Goal: Task Accomplishment & Management: Use online tool/utility

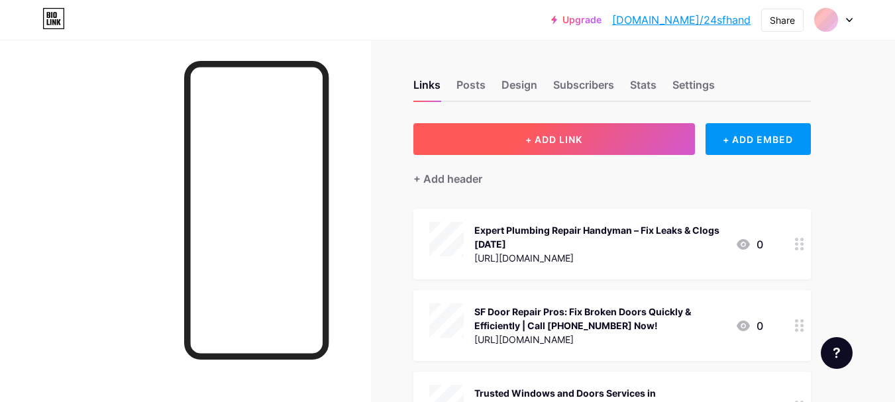
click at [587, 138] on button "+ ADD LINK" at bounding box center [554, 139] width 282 height 32
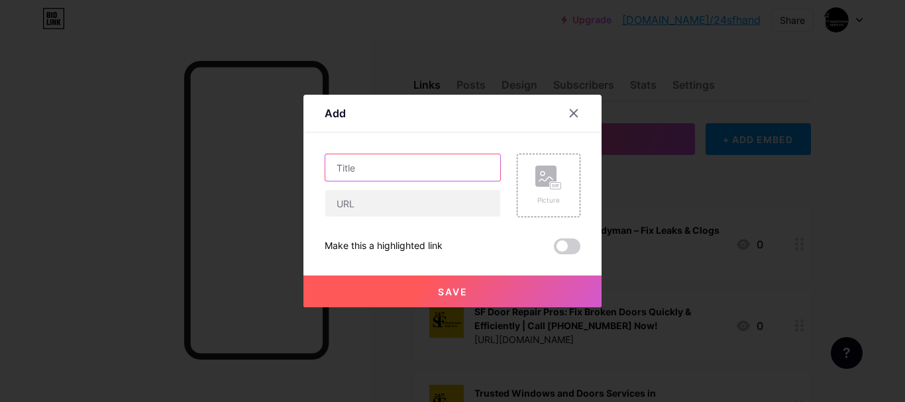
click at [389, 162] on input "text" at bounding box center [412, 167] width 175 height 27
paste input "Trusted Plumbing Services in [GEOGRAPHIC_DATA] | Same-Day Solutions"
type input "Trusted Plumbing Services in [GEOGRAPHIC_DATA] | Same-Day Solutions"
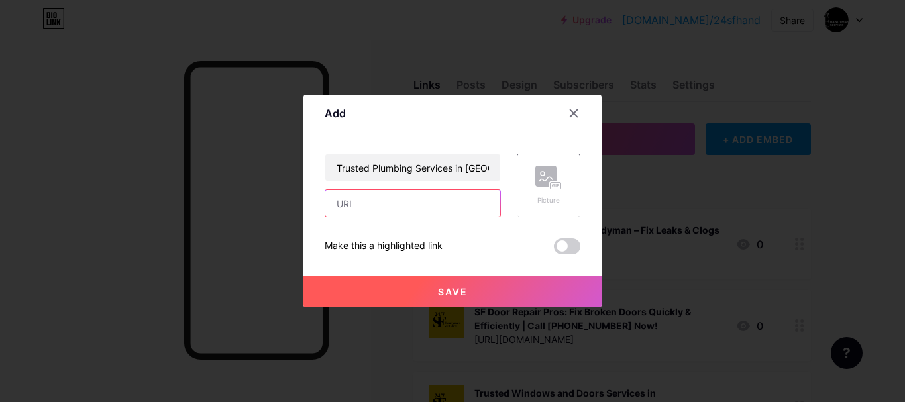
click at [366, 210] on input "text" at bounding box center [412, 203] width 175 height 27
paste input "[URL][DOMAIN_NAME]"
type input "[URL][DOMAIN_NAME]"
click at [393, 292] on button "Save" at bounding box center [452, 292] width 298 height 32
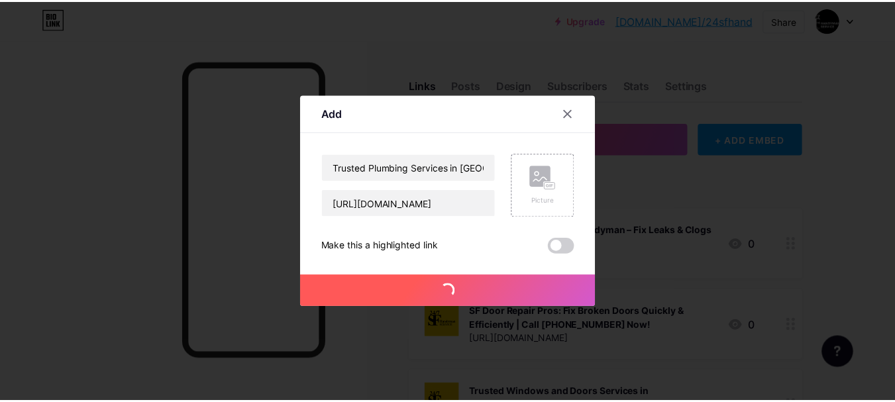
scroll to position [0, 0]
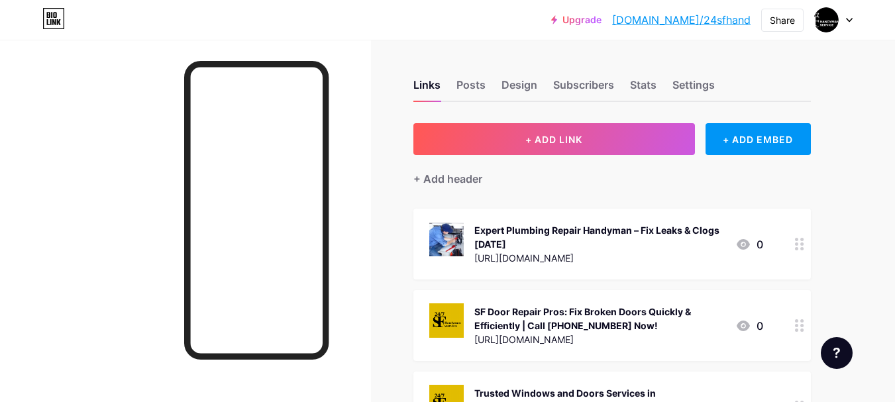
click at [732, 16] on link "[DOMAIN_NAME]/24sfhand" at bounding box center [681, 20] width 138 height 16
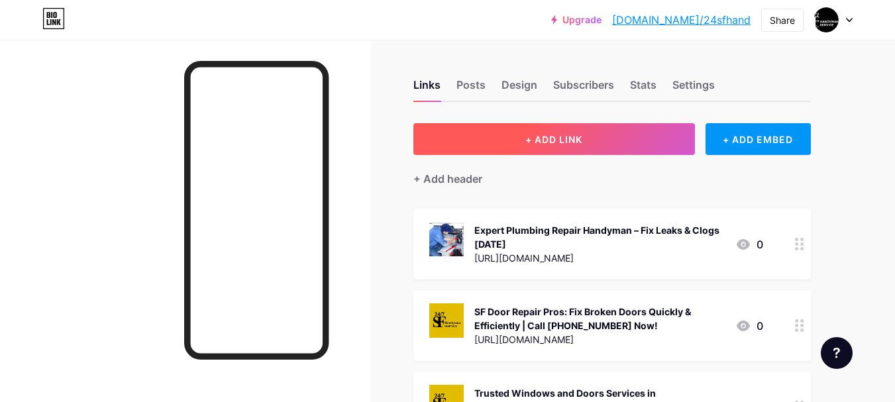
click at [504, 148] on button "+ ADD LINK" at bounding box center [554, 139] width 282 height 32
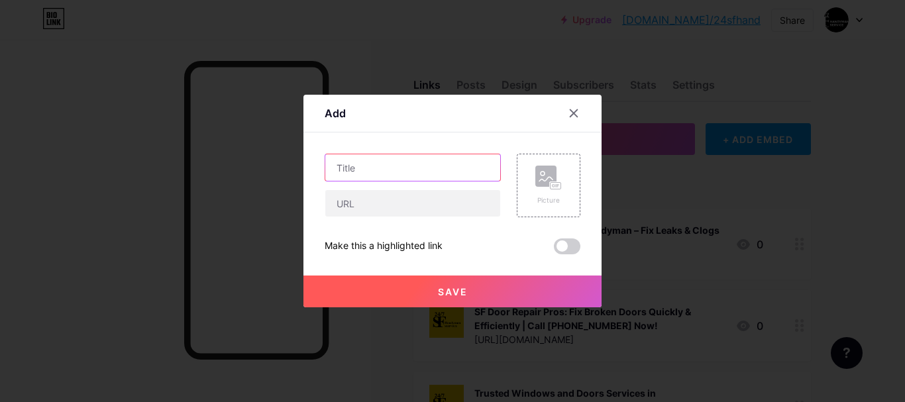
click at [415, 170] on input "text" at bounding box center [412, 167] width 175 height 27
paste input "Fast & Flawless Wallpaper Installation Service in [GEOGRAPHIC_DATA]"
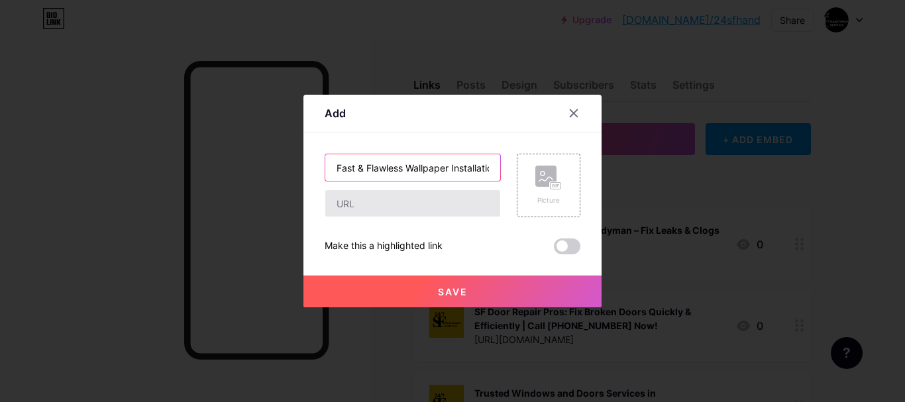
scroll to position [0, 121]
type input "Fast & Flawless Wallpaper Installation Service in [GEOGRAPHIC_DATA]"
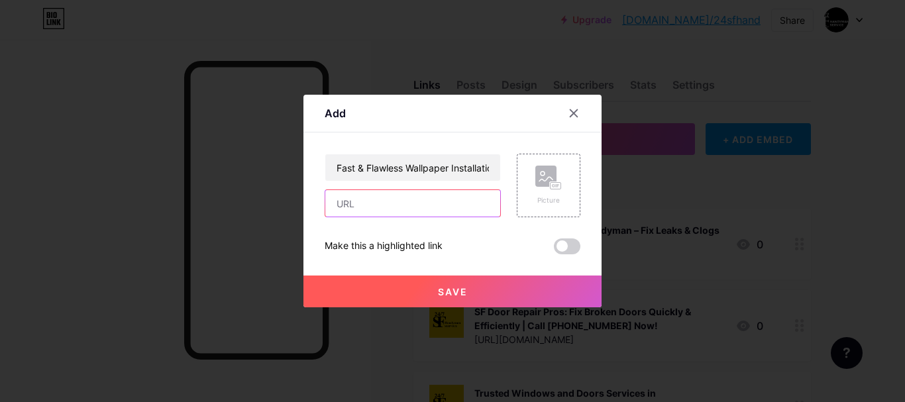
click at [370, 205] on input "text" at bounding box center [412, 203] width 175 height 27
paste input "[URL][DOMAIN_NAME]"
type input "[URL][DOMAIN_NAME]"
click at [390, 299] on button "Save" at bounding box center [452, 292] width 298 height 32
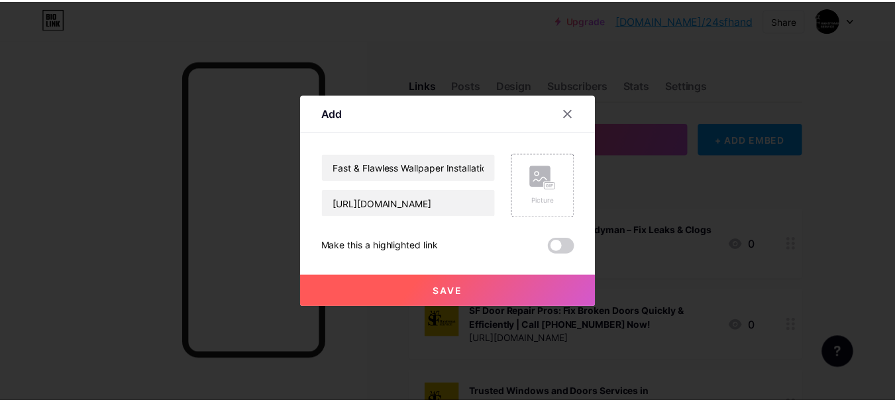
scroll to position [0, 0]
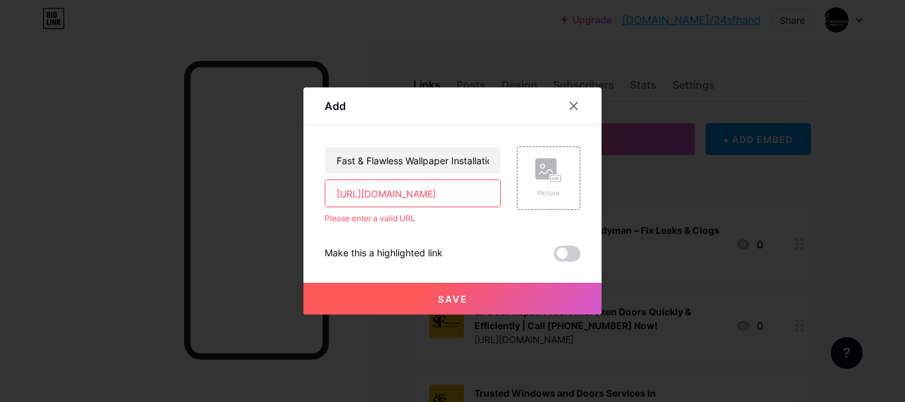
click at [391, 297] on button "Save" at bounding box center [452, 299] width 298 height 32
click at [578, 103] on icon at bounding box center [573, 106] width 11 height 11
